Goal: Navigation & Orientation: Find specific page/section

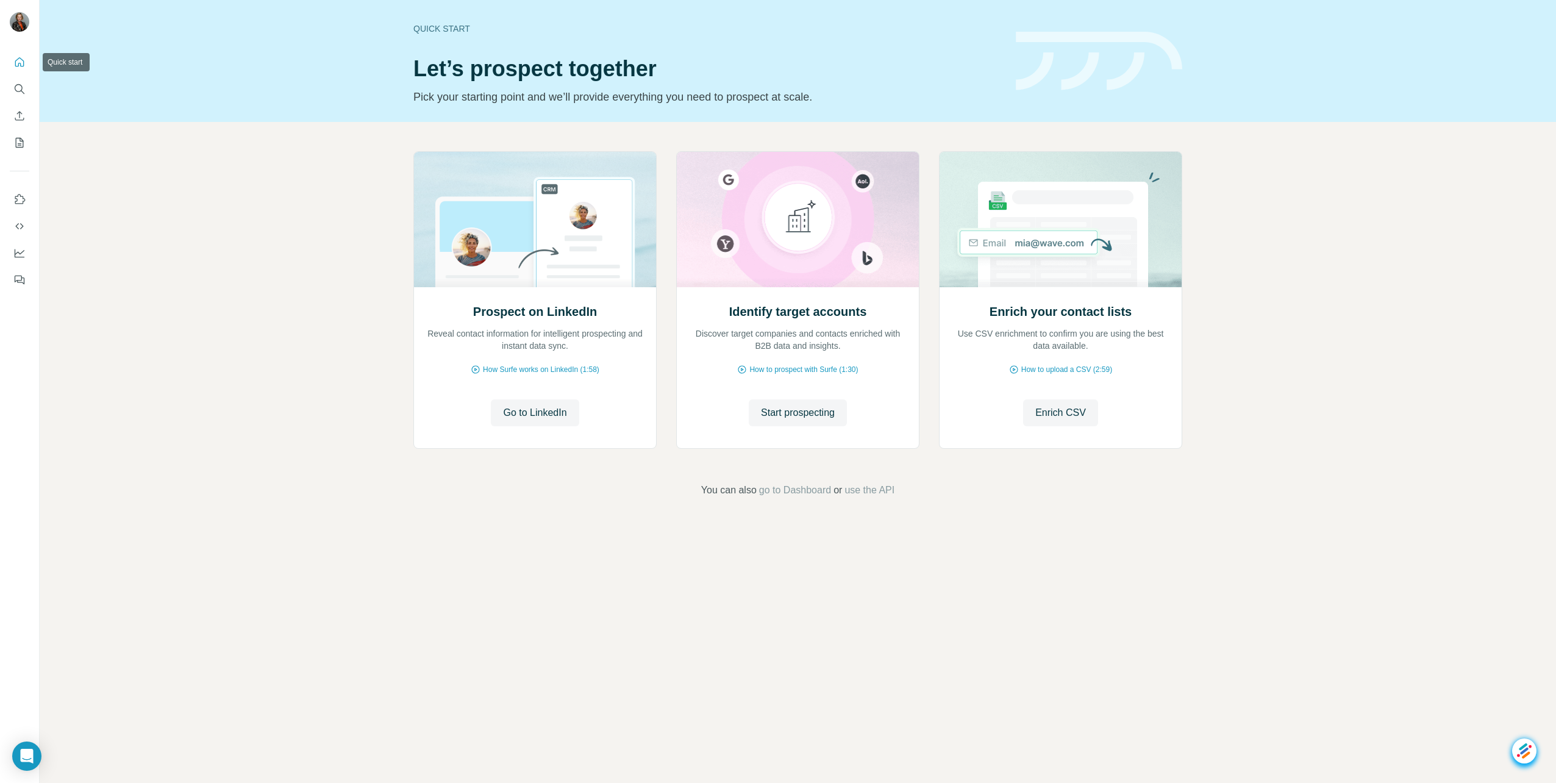
click at [18, 59] on icon "Quick start" at bounding box center [19, 62] width 12 height 12
click at [22, 134] on button "My lists" at bounding box center [20, 143] width 20 height 22
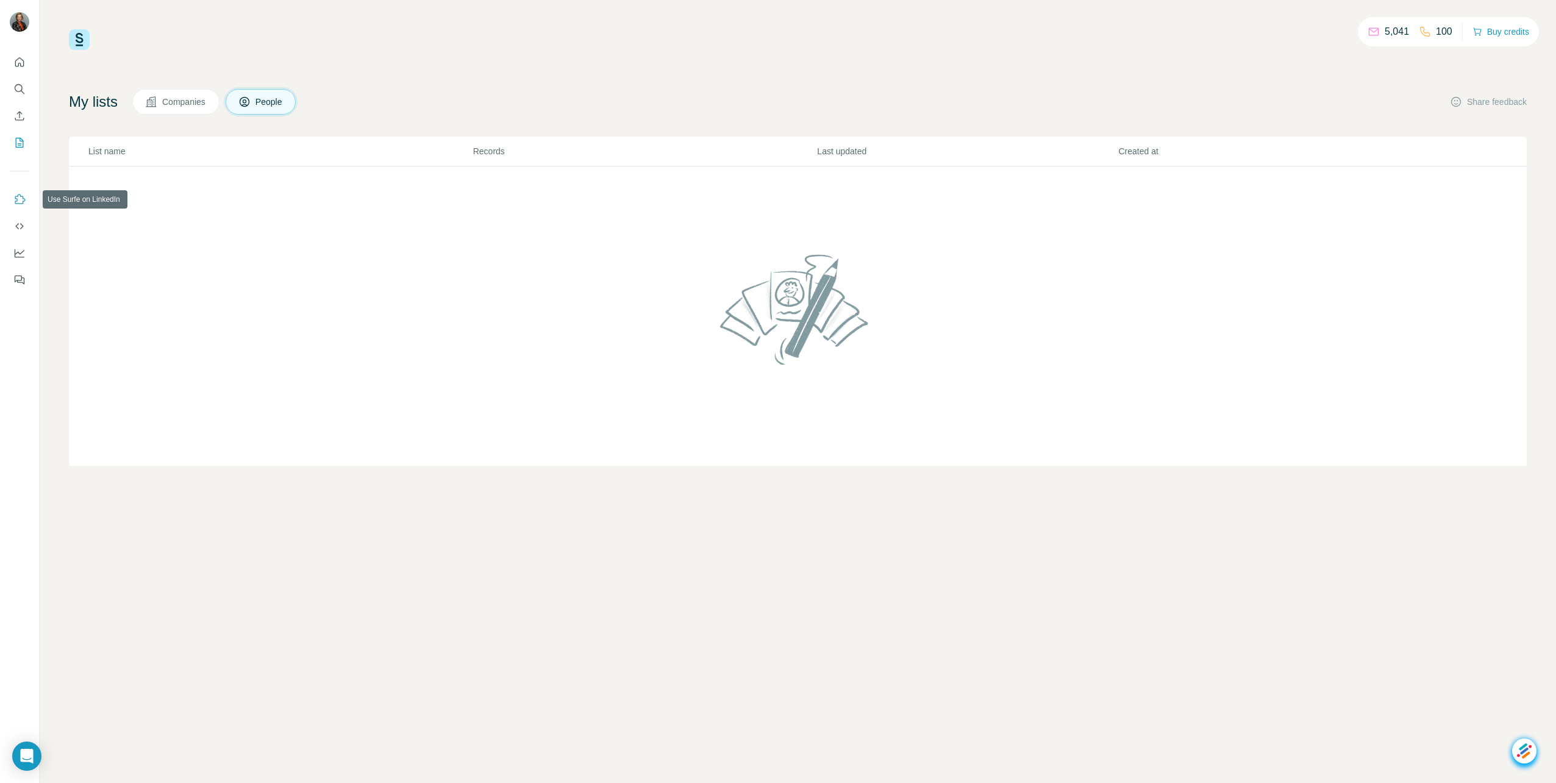
click at [21, 196] on icon "Use Surfe on LinkedIn" at bounding box center [20, 199] width 10 height 10
click at [194, 93] on button "Companies" at bounding box center [175, 102] width 87 height 26
click at [19, 247] on icon "Dashboard" at bounding box center [19, 253] width 12 height 12
